Goal: Check status

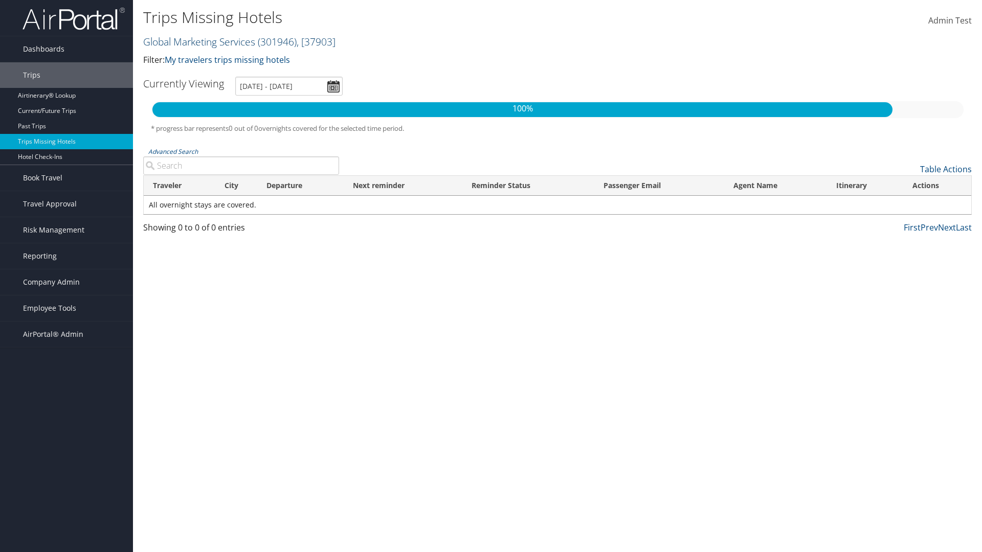
click at [198, 41] on link "Global Marketing Services ( 301946 ) , [ 37903 ]" at bounding box center [239, 42] width 192 height 14
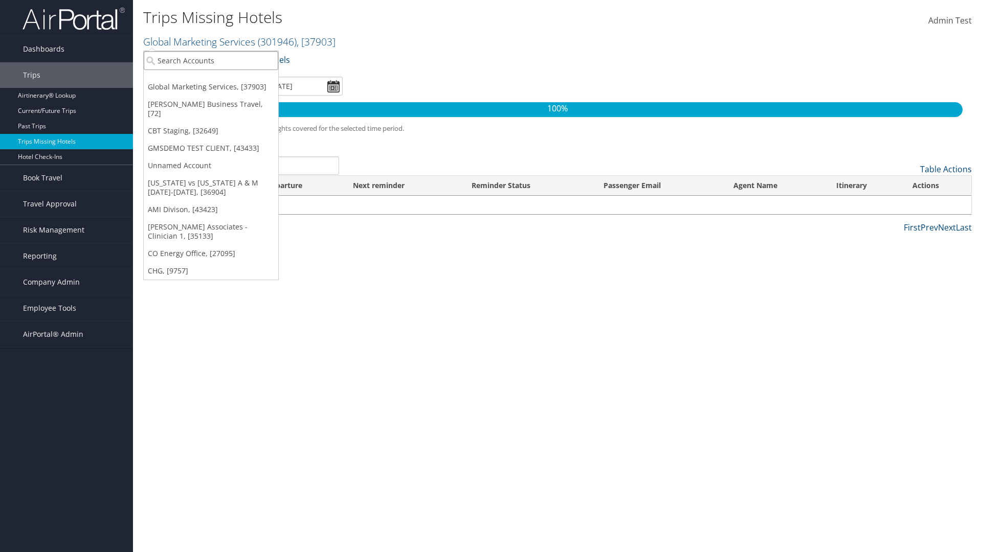
click at [211, 60] on input "search" at bounding box center [211, 60] width 134 height 19
type input "[PERSON_NAME] Business Travel"
click at [225, 88] on div "Account" at bounding box center [225, 88] width 174 height 9
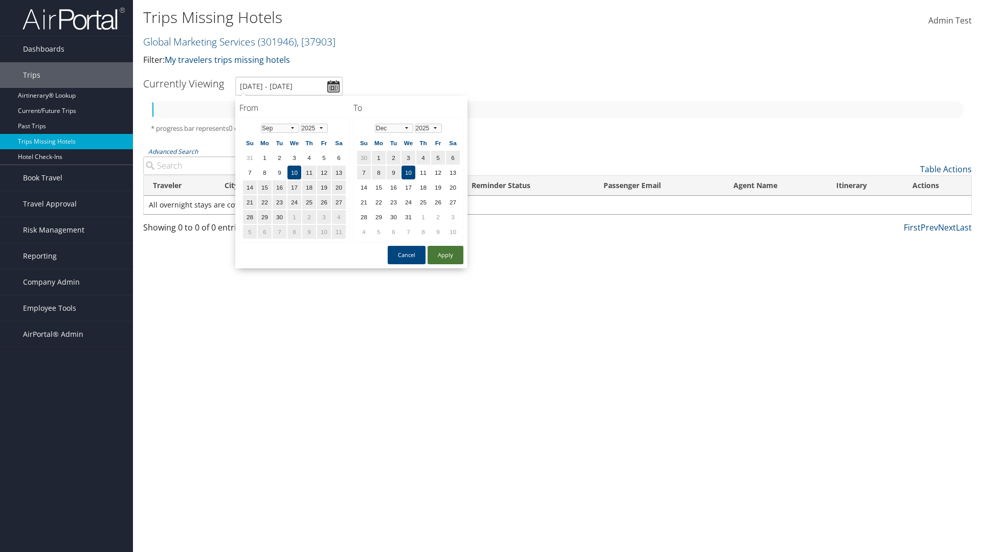
click at [445, 255] on button "Apply" at bounding box center [445, 255] width 36 height 18
type input "[DATE] - [DATE]"
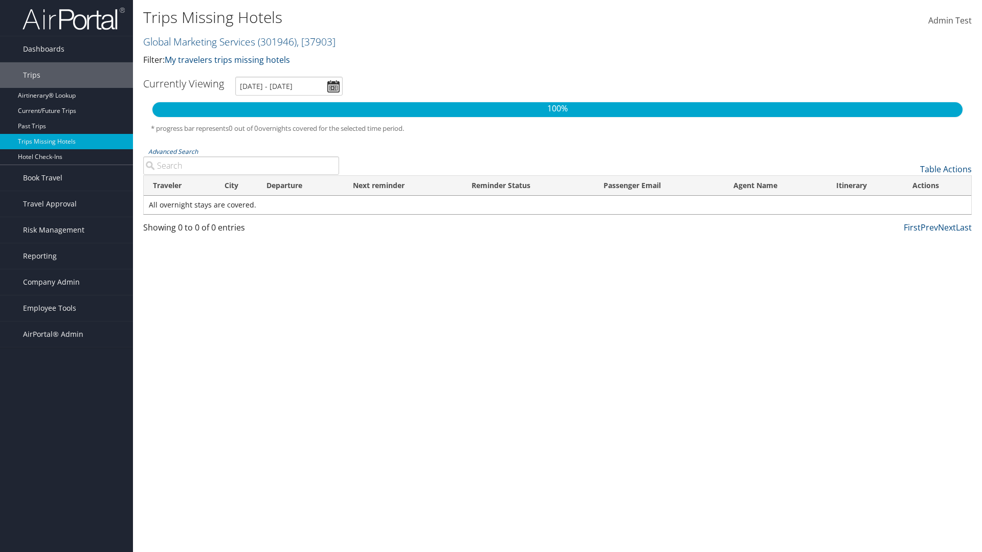
click at [241, 166] on input "Advanced Search" at bounding box center [241, 165] width 196 height 18
type input "All"
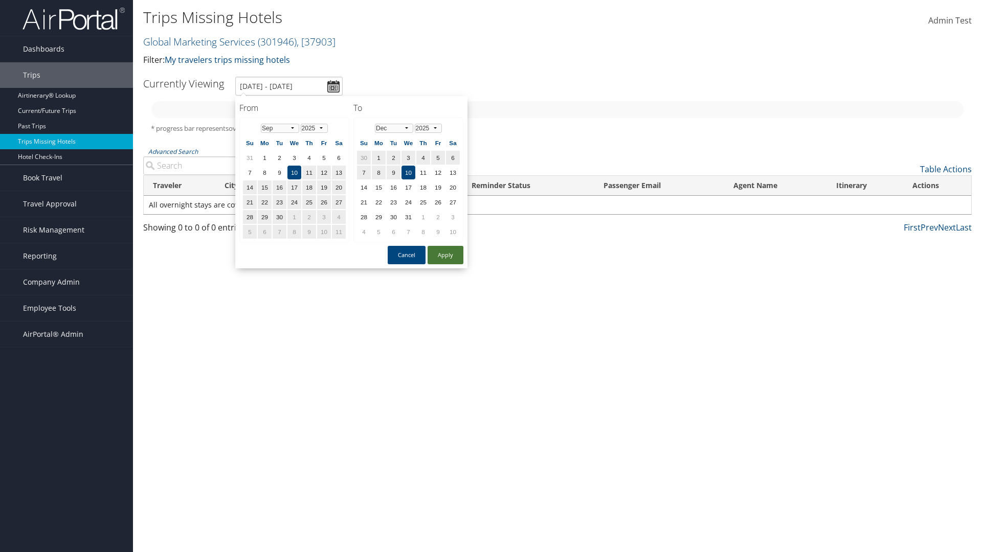
click at [445, 255] on button "Apply" at bounding box center [445, 255] width 36 height 18
type input "1/1/2025 - 3/31/2025"
